Goal: Task Accomplishment & Management: Manage account settings

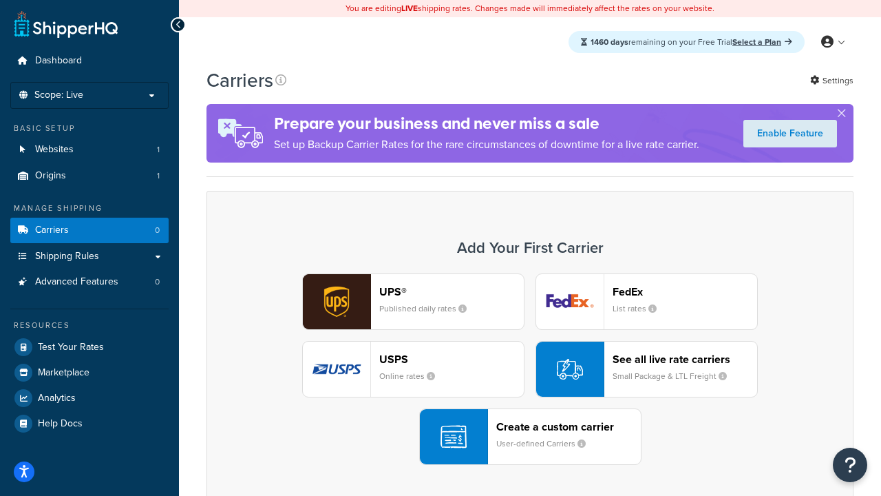
click at [530, 369] on div "UPS® Published daily rates FedEx List rates USPS Online rates See all live rate…" at bounding box center [530, 368] width 618 height 191
click at [685, 291] on header "FedEx" at bounding box center [685, 291] width 145 height 13
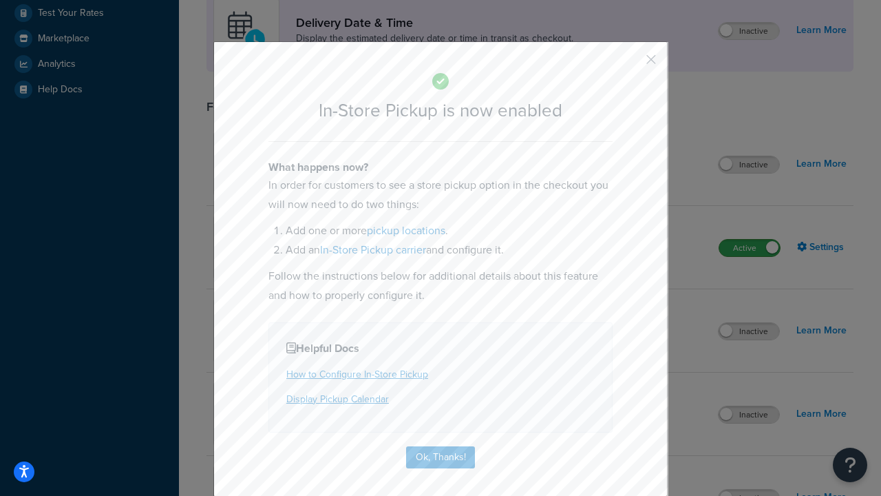
scroll to position [386, 0]
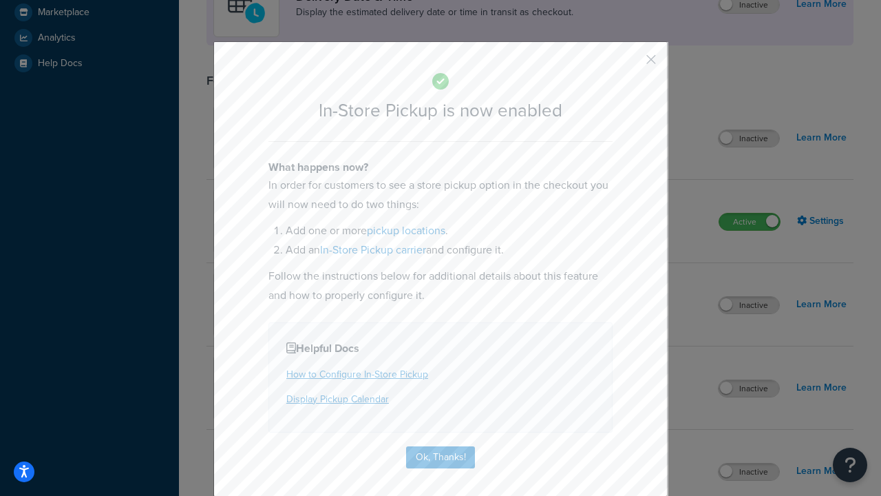
click at [630, 64] on button "button" at bounding box center [630, 64] width 3 height 3
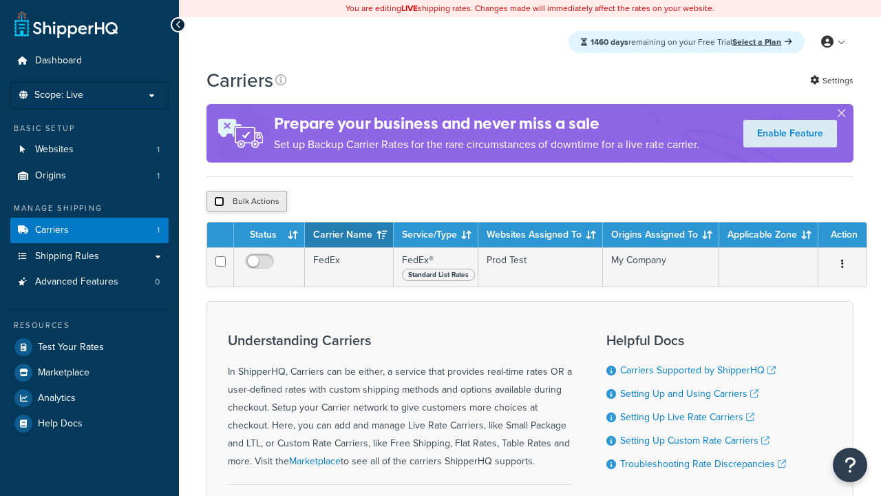
click at [219, 203] on input "checkbox" at bounding box center [219, 201] width 10 height 10
checkbox input "true"
click at [0, 0] on button "Delete" at bounding box center [0, 0] width 0 height 0
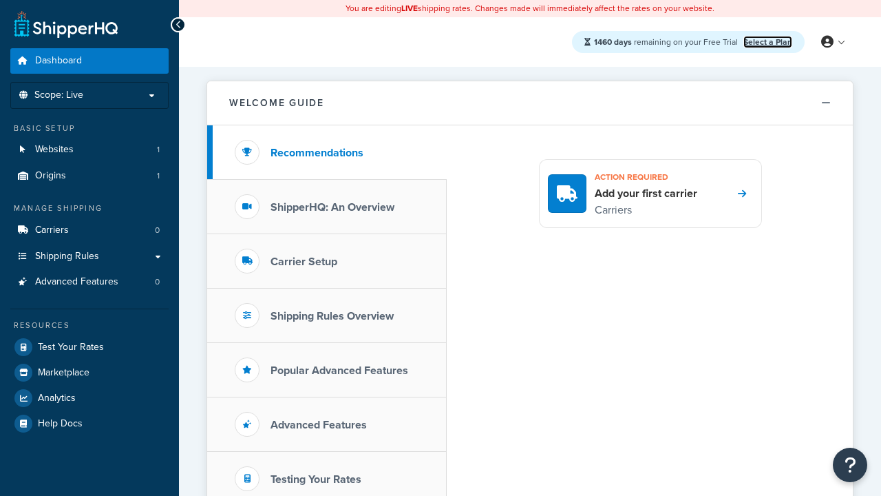
click at [767, 41] on link "Select a Plan" at bounding box center [767, 42] width 49 height 12
